Goal: Transaction & Acquisition: Book appointment/travel/reservation

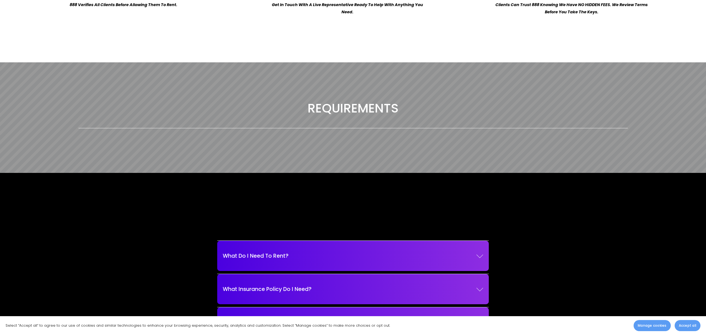
scroll to position [869, 0]
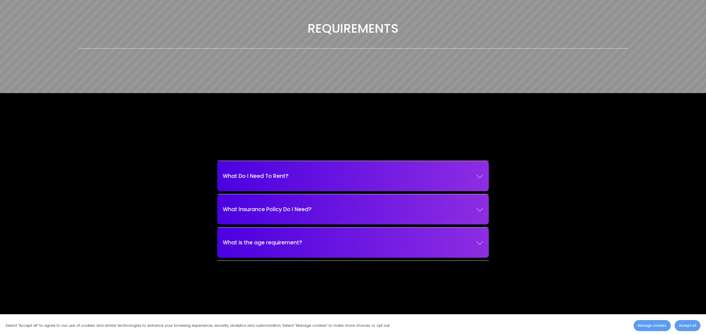
click at [277, 178] on span "What Do I Need To Rent?" at bounding box center [350, 176] width 254 height 8
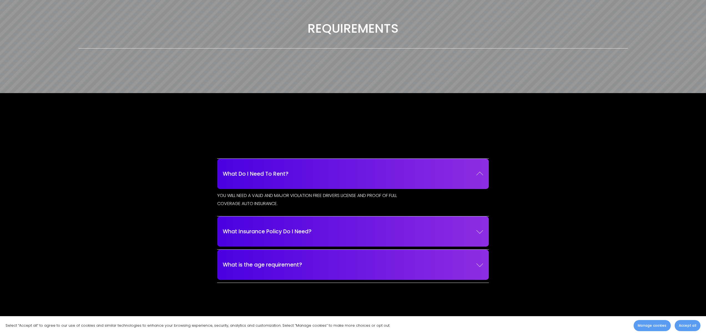
click at [303, 234] on span "What Insurance Policy Do I Need?" at bounding box center [350, 232] width 254 height 8
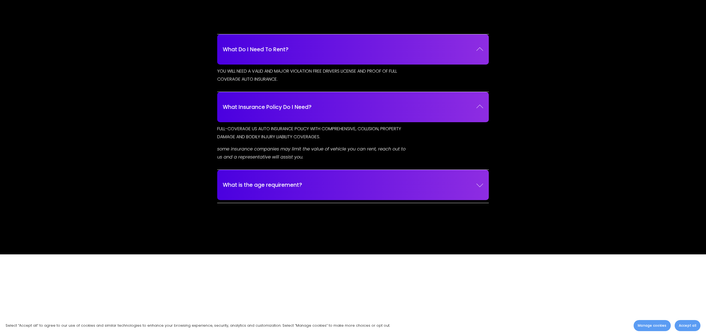
scroll to position [1000, 0]
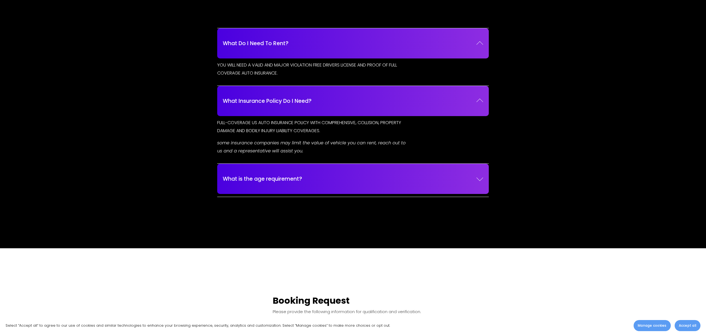
click at [290, 180] on span "What is the age requirement?" at bounding box center [350, 179] width 254 height 8
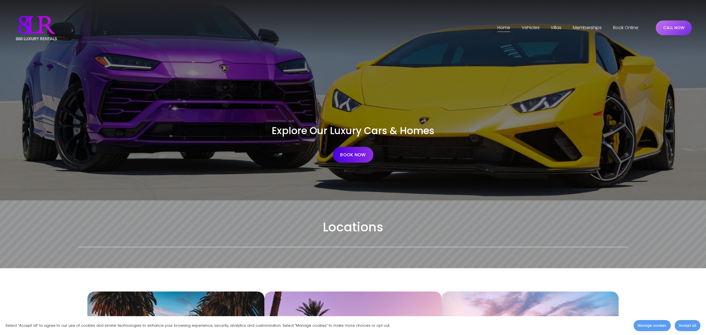
scroll to position [256, 0]
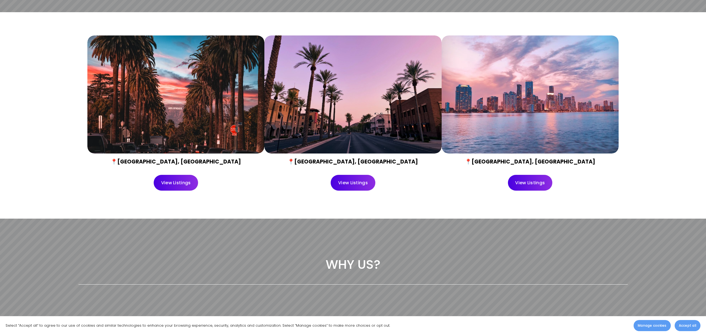
click at [340, 181] on link "View Listings" at bounding box center [353, 183] width 45 height 16
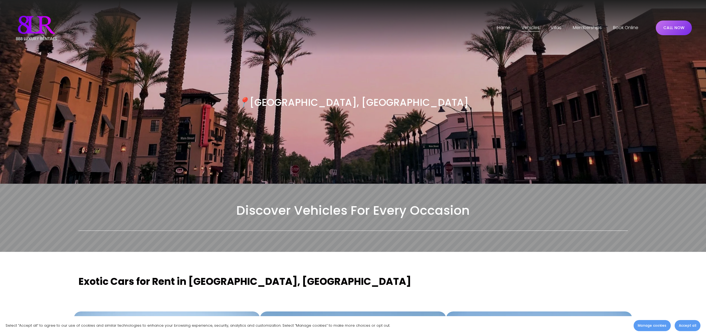
click at [552, 24] on span "Villas" at bounding box center [556, 28] width 11 height 8
click at [0, 0] on span "[GEOGRAPHIC_DATA]" at bounding box center [0, 0] width 0 height 0
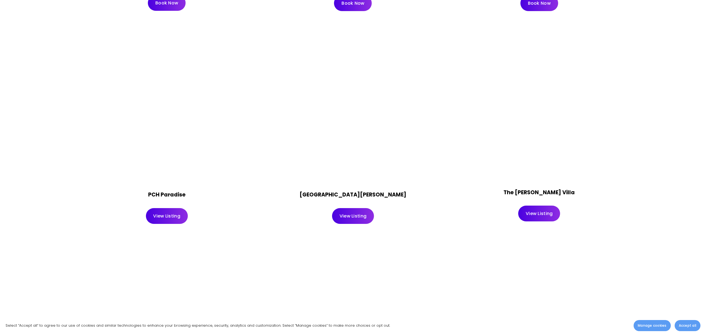
scroll to position [485, 0]
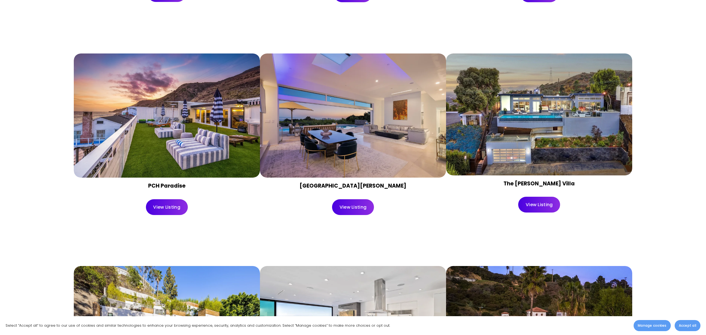
click at [369, 213] on link "View Listing" at bounding box center [353, 207] width 42 height 16
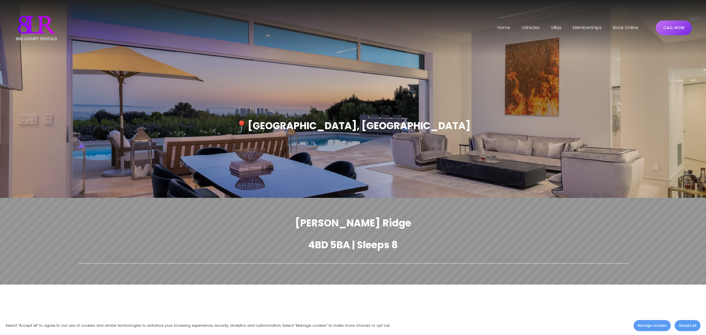
click at [625, 29] on link "Book Online" at bounding box center [625, 28] width 25 height 9
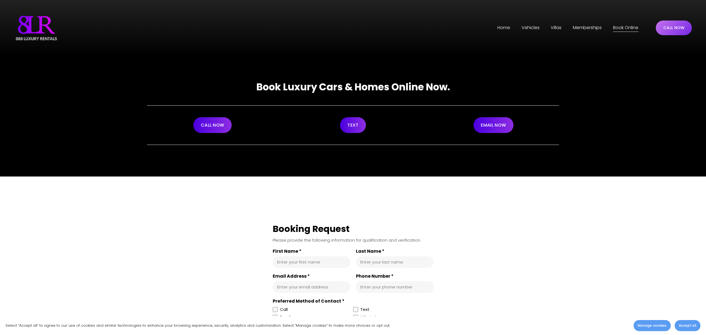
click at [358, 125] on link "TEXT" at bounding box center [353, 125] width 26 height 16
